Goal: Navigation & Orientation: Understand site structure

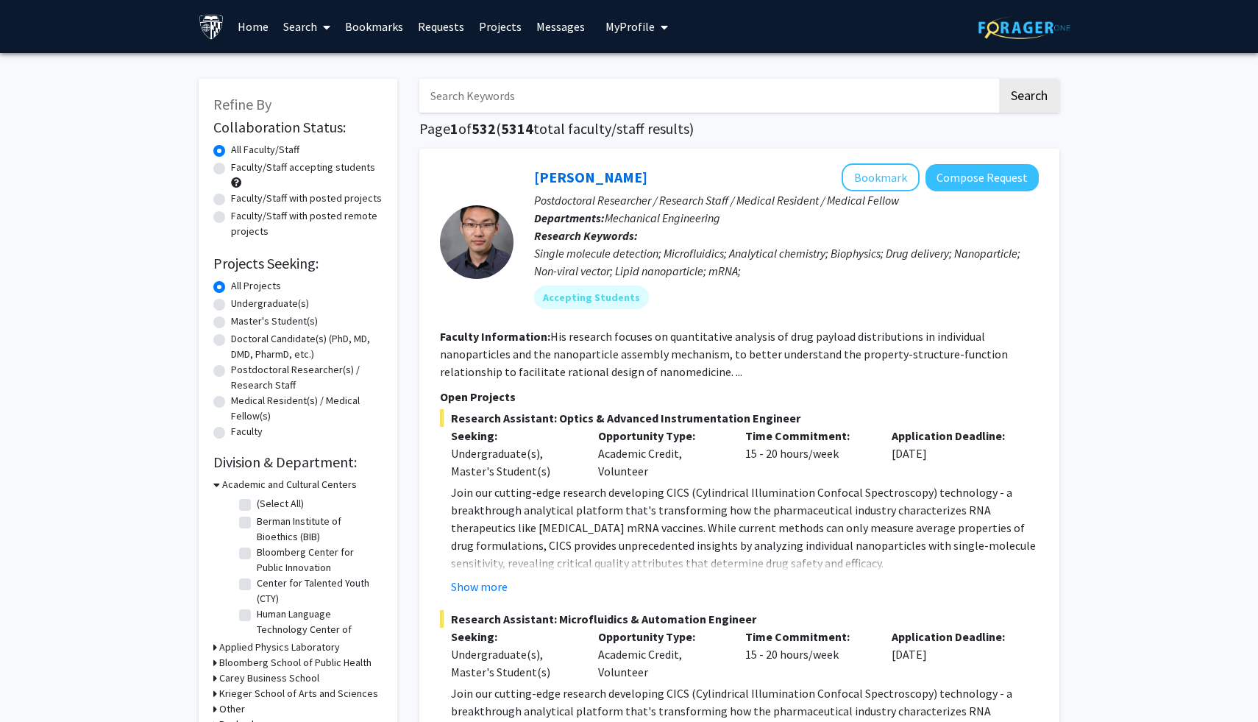
click at [309, 29] on link "Search" at bounding box center [307, 26] width 62 height 51
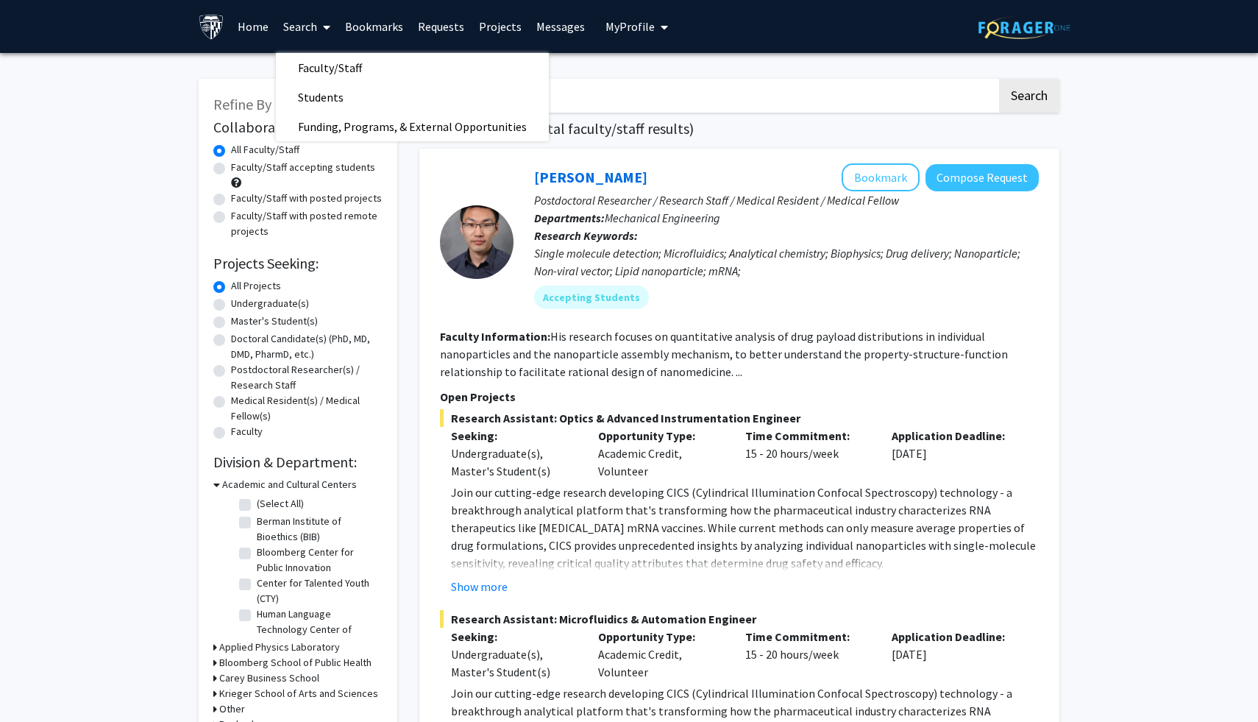
click at [324, 29] on icon at bounding box center [326, 27] width 7 height 12
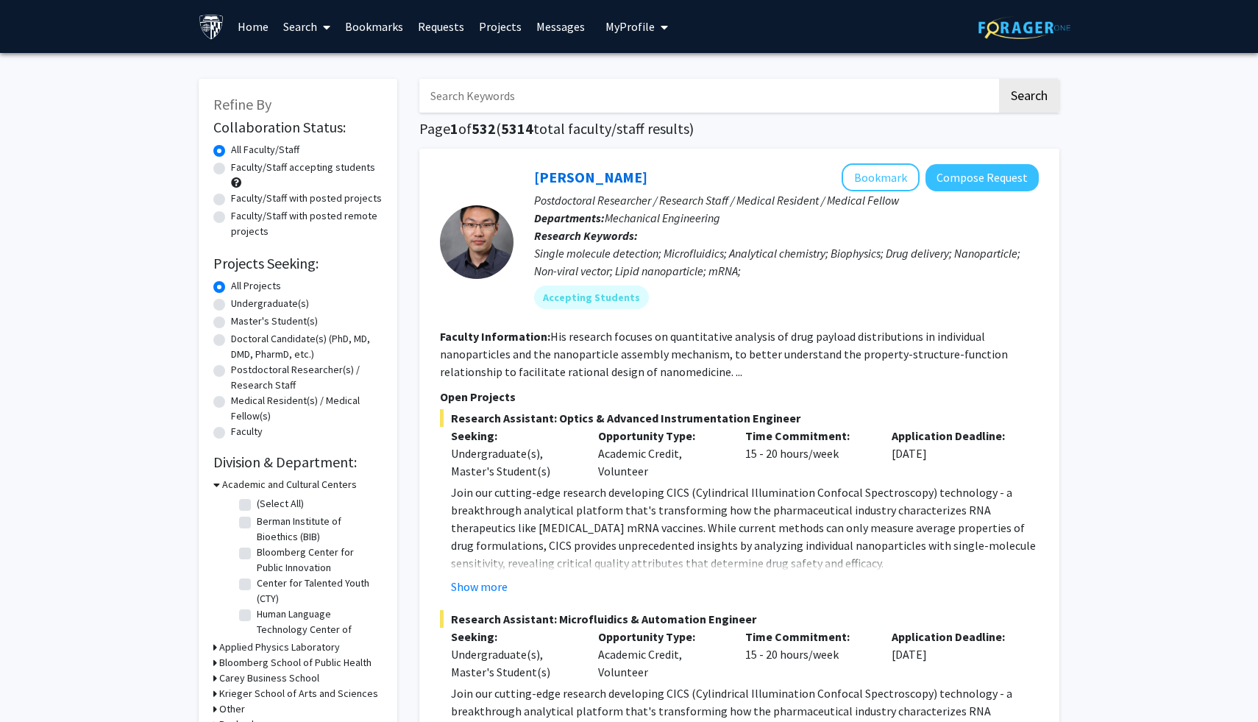
click at [246, 29] on link "Home" at bounding box center [253, 26] width 46 height 51
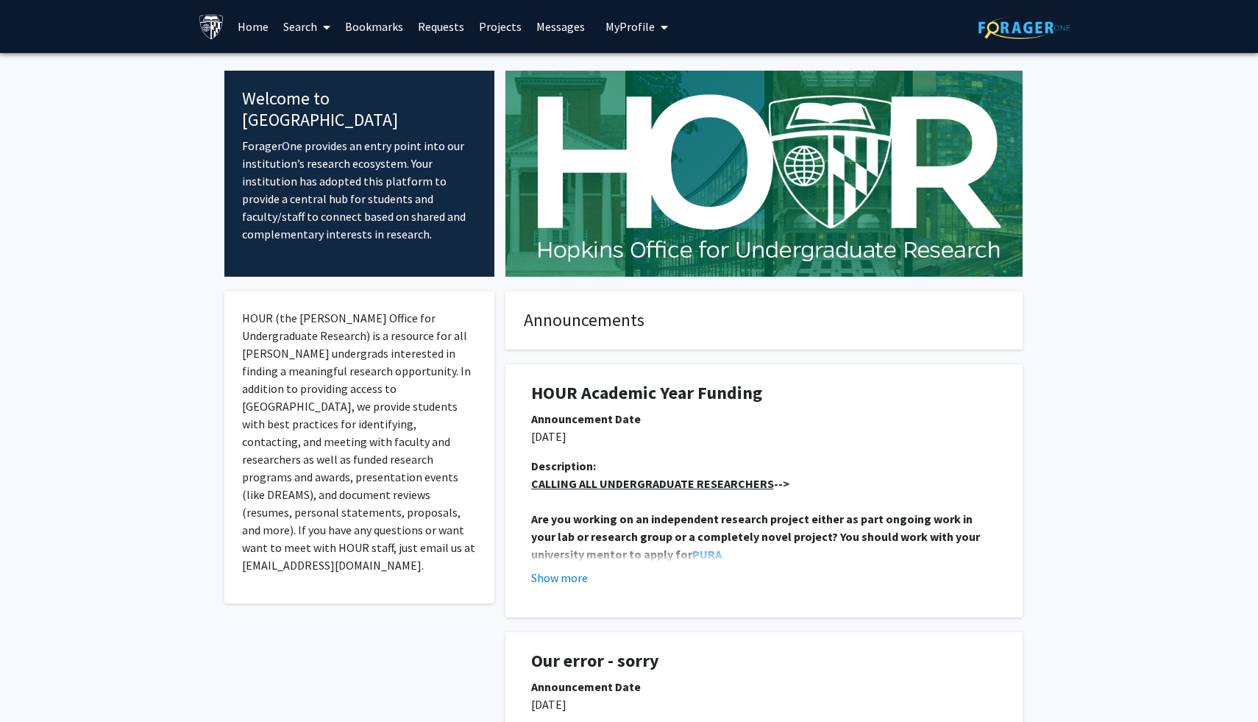
click at [253, 32] on link "Home" at bounding box center [253, 26] width 46 height 51
click at [318, 35] on span at bounding box center [323, 26] width 13 height 51
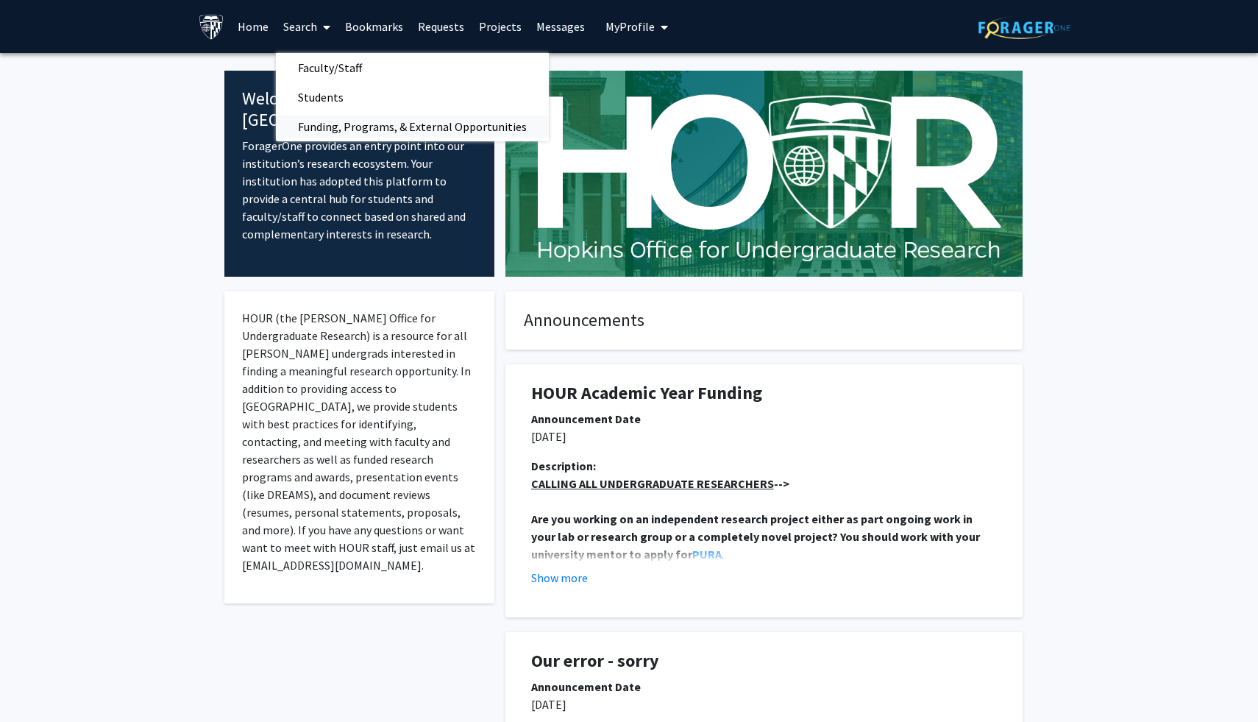
click at [344, 132] on span "Funding, Programs, & External Opportunities" at bounding box center [412, 126] width 273 height 29
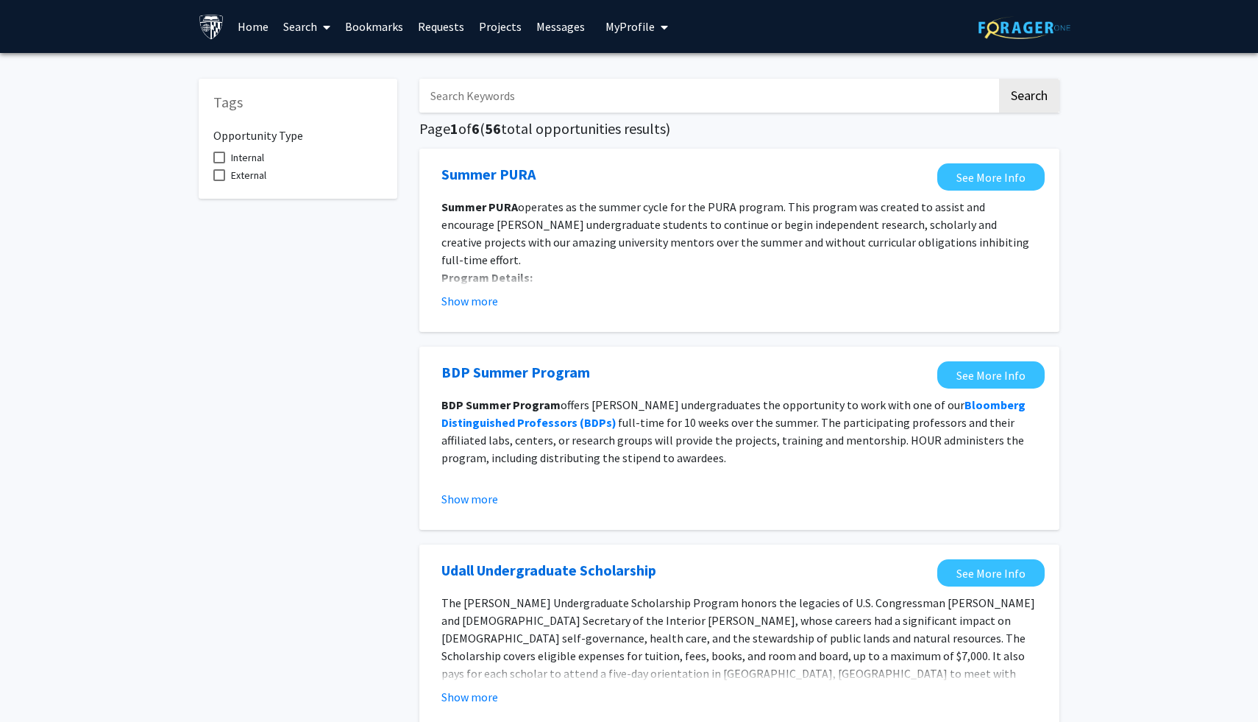
click at [497, 26] on link "Projects" at bounding box center [500, 26] width 57 height 51
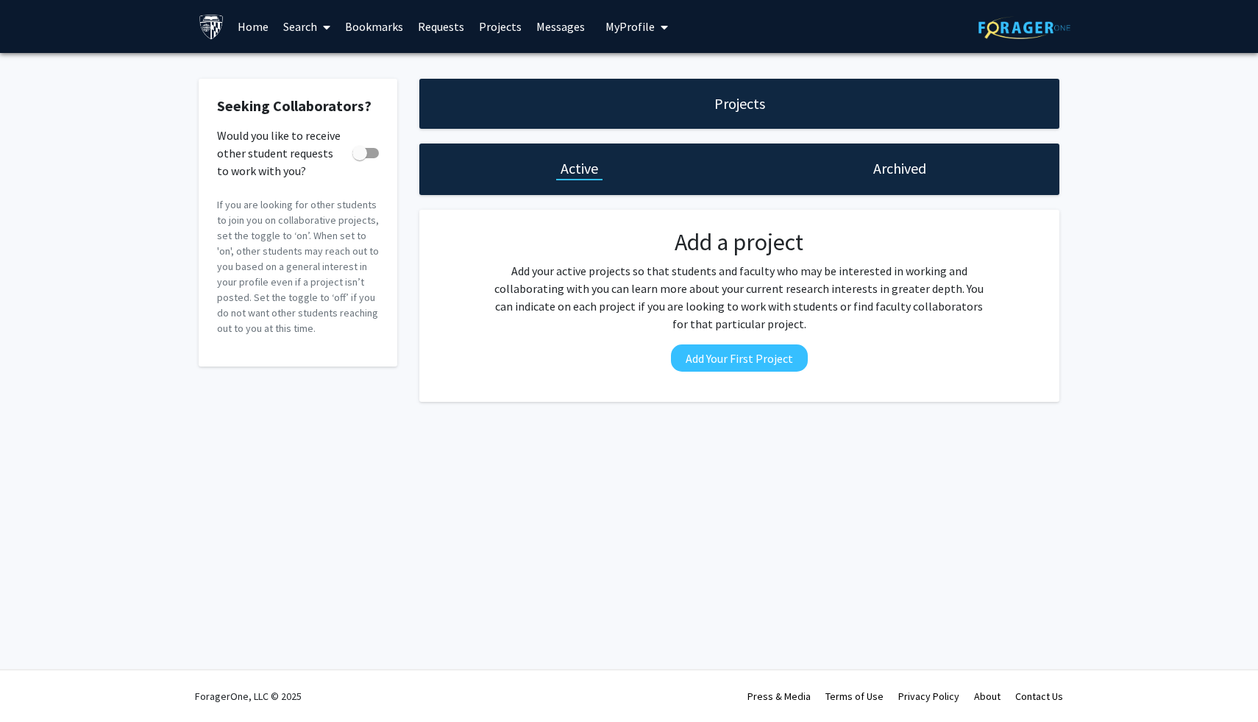
click at [310, 25] on link "Search" at bounding box center [307, 26] width 62 height 51
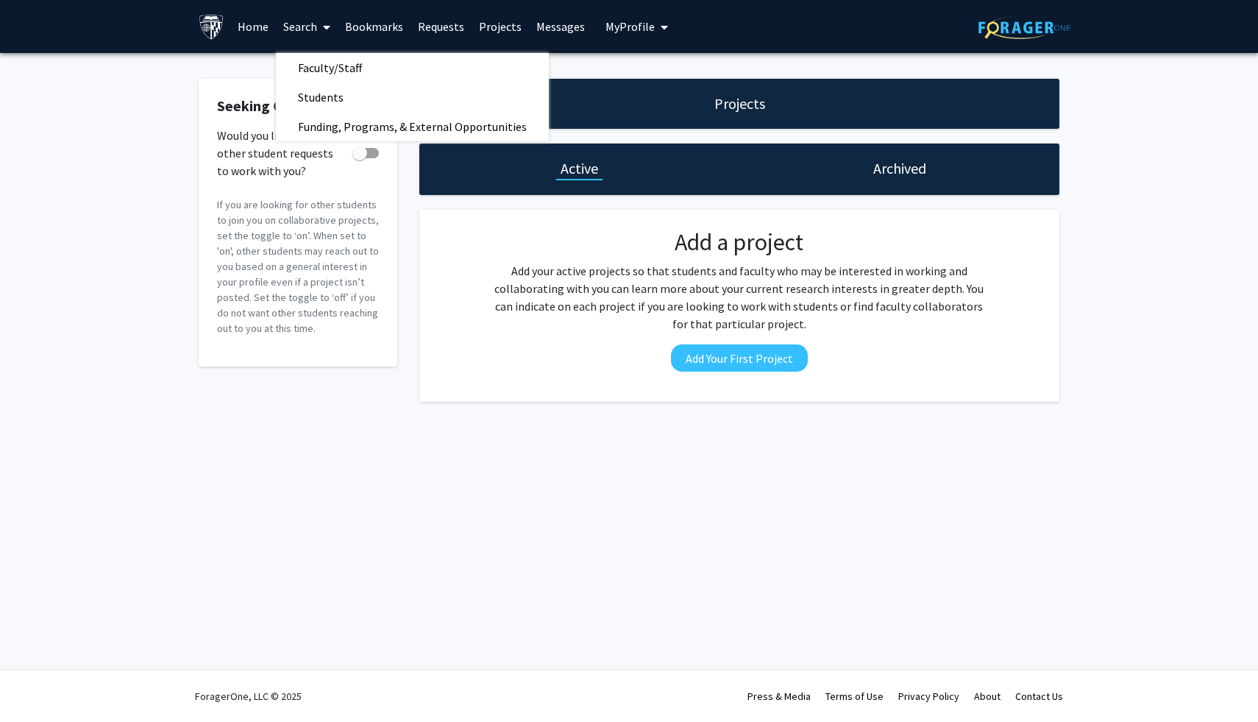
click at [256, 25] on link "Home" at bounding box center [253, 26] width 46 height 51
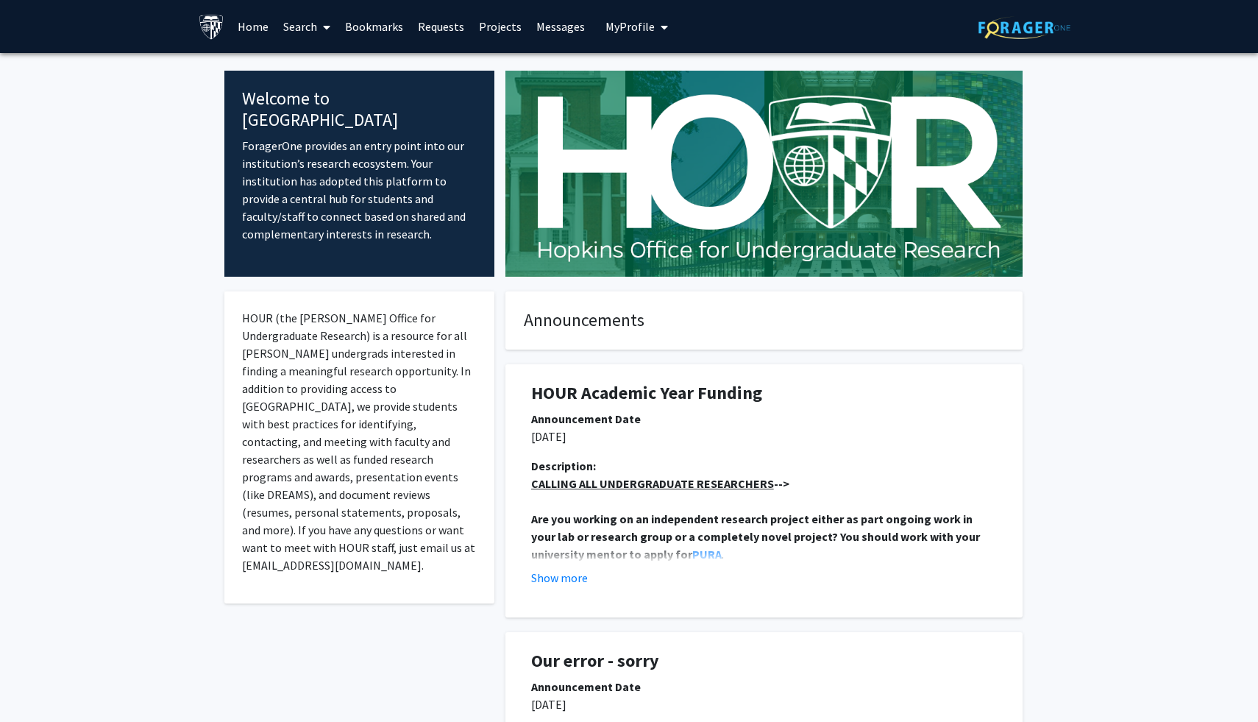
click at [656, 15] on span "My profile dropdown to access profile and logout" at bounding box center [661, 26] width 13 height 51
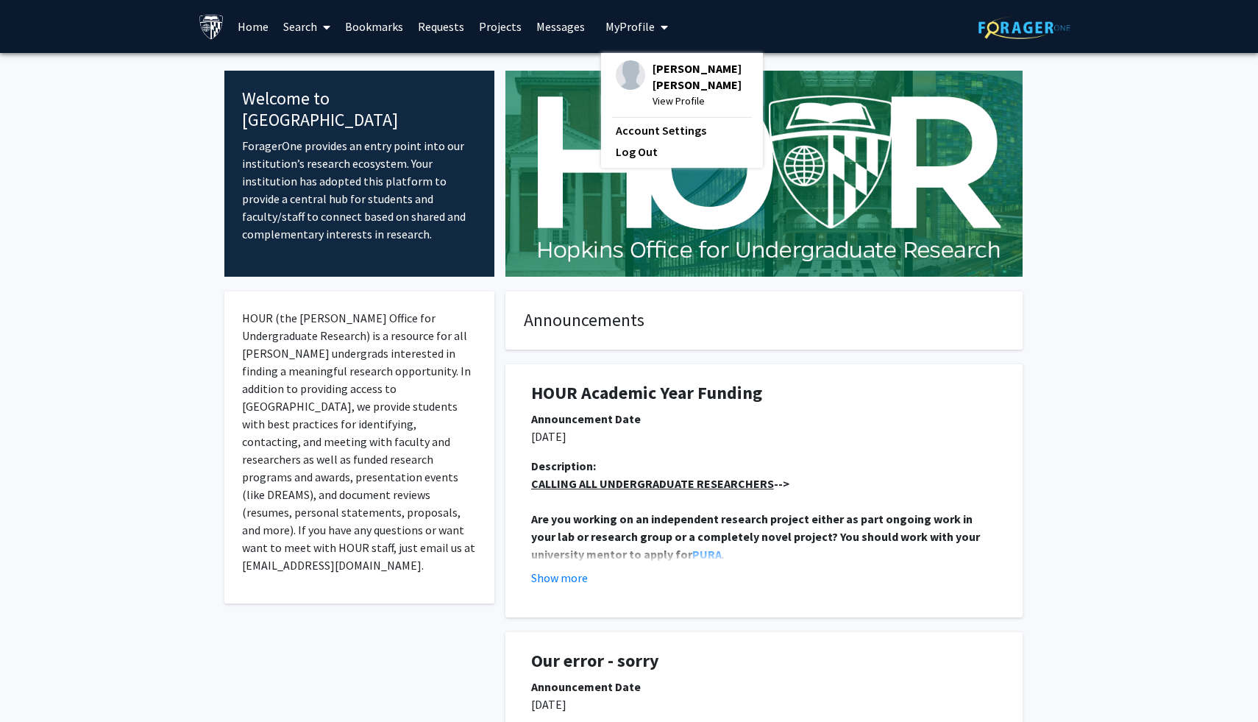
click at [656, 15] on span "My profile dropdown to access profile and logout" at bounding box center [661, 26] width 13 height 51
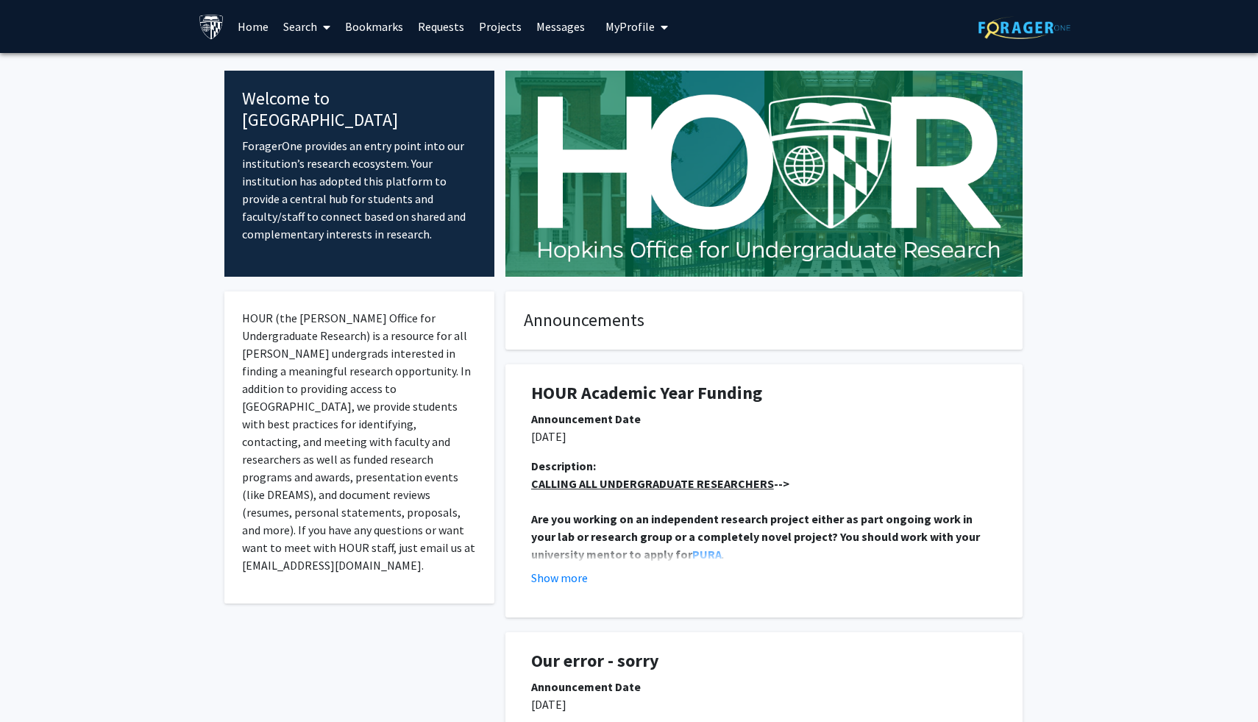
click at [316, 26] on link "Search" at bounding box center [307, 26] width 62 height 51
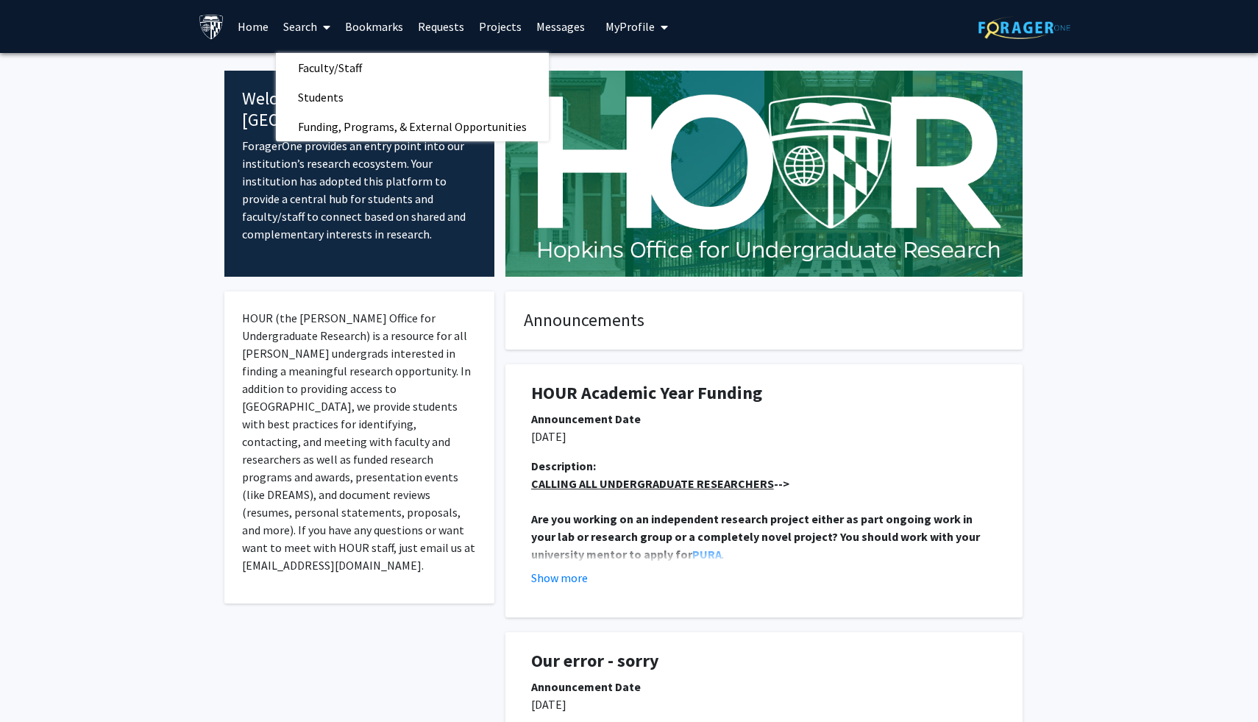
click at [316, 26] on link "Search" at bounding box center [307, 26] width 62 height 51
